Goal: Transaction & Acquisition: Download file/media

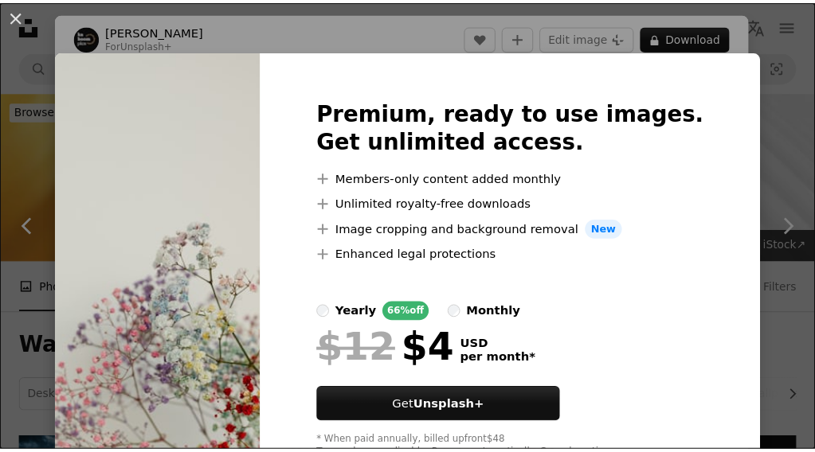
scroll to position [805, 0]
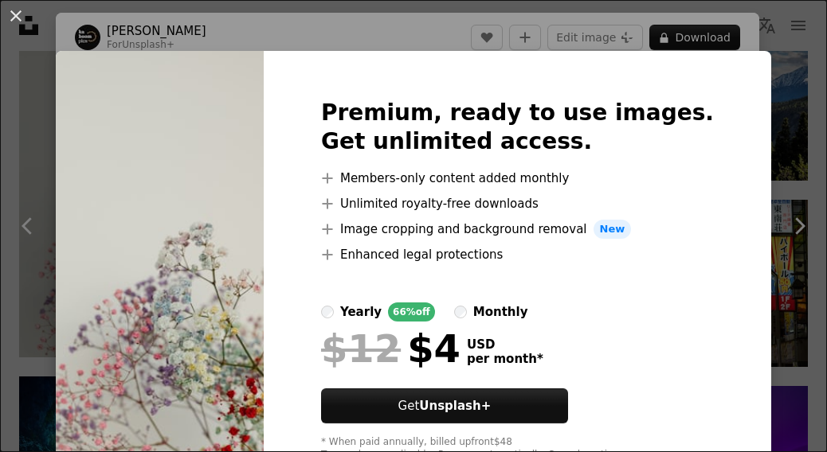
click at [789, 33] on div "An X shape Premium, ready to use images. Get unlimited access. A plus sign Memb…" at bounding box center [413, 226] width 827 height 452
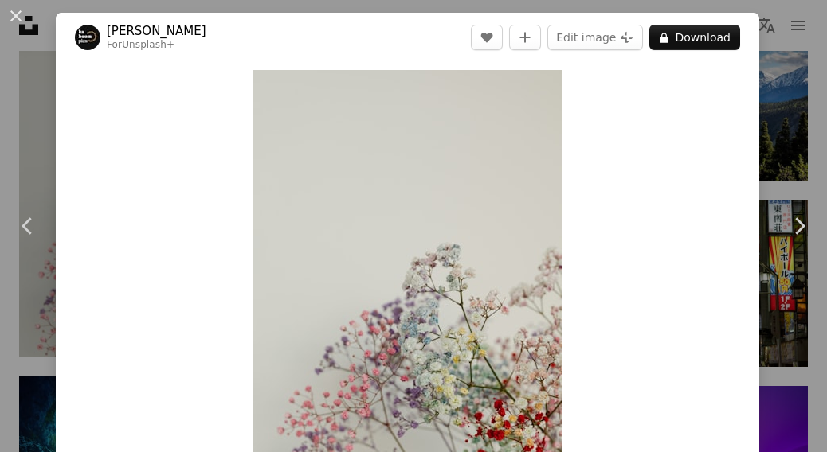
click at [789, 33] on div "An X shape Chevron left Chevron right [PERSON_NAME] For Unsplash+ A heart A plu…" at bounding box center [413, 226] width 827 height 452
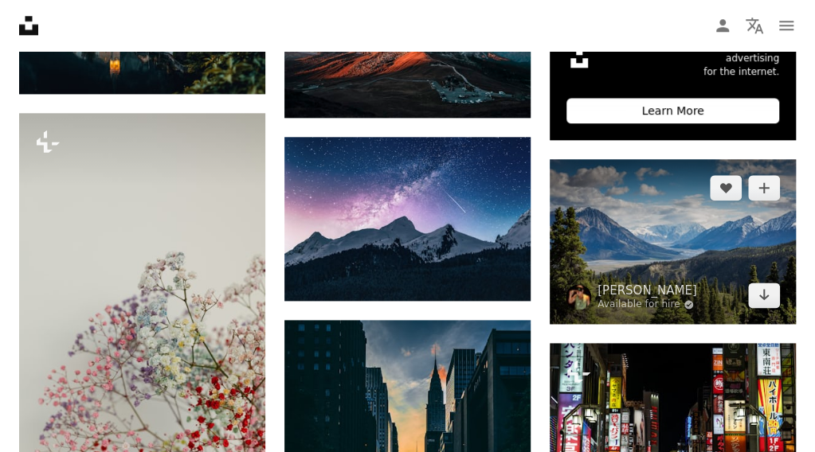
scroll to position [663, 0]
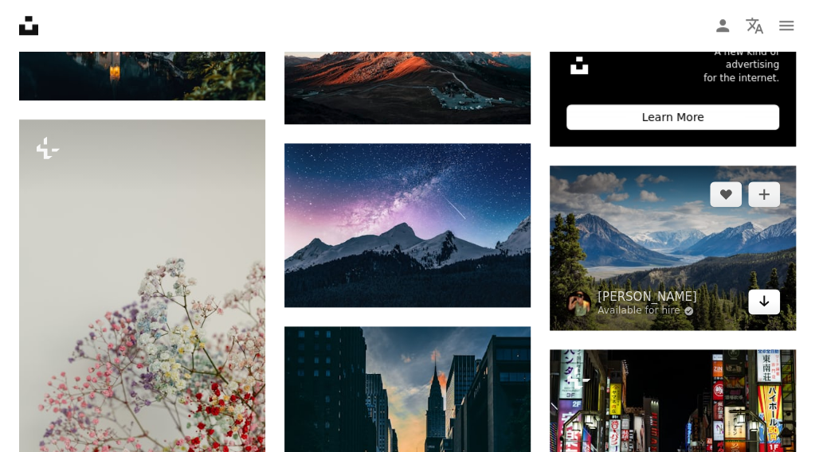
click at [764, 296] on link "Arrow pointing down" at bounding box center [764, 301] width 32 height 25
